Goal: Information Seeking & Learning: Learn about a topic

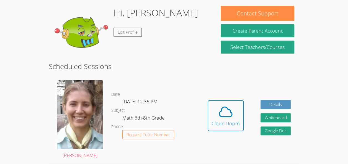
scroll to position [90, 0]
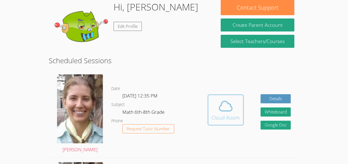
click at [218, 106] on icon at bounding box center [226, 107] width 16 height 16
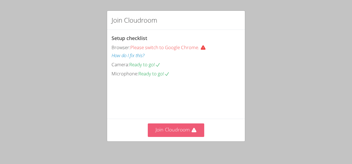
click at [184, 132] on button "Join Cloudroom" at bounding box center [176, 131] width 57 height 14
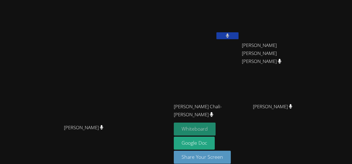
click at [216, 129] on button "Whiteboard" at bounding box center [195, 129] width 42 height 13
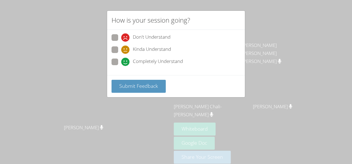
click at [121, 66] on span at bounding box center [121, 66] width 0 height 0
click at [121, 63] on input "Completely Understand" at bounding box center [123, 61] width 5 height 5
radio input "true"
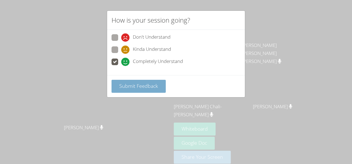
click at [136, 91] on button "Submit Feedback" at bounding box center [139, 86] width 54 height 13
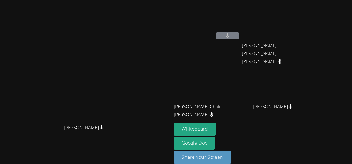
click at [239, 33] on button at bounding box center [227, 35] width 22 height 7
